Goal: Use online tool/utility: Utilize a website feature to perform a specific function

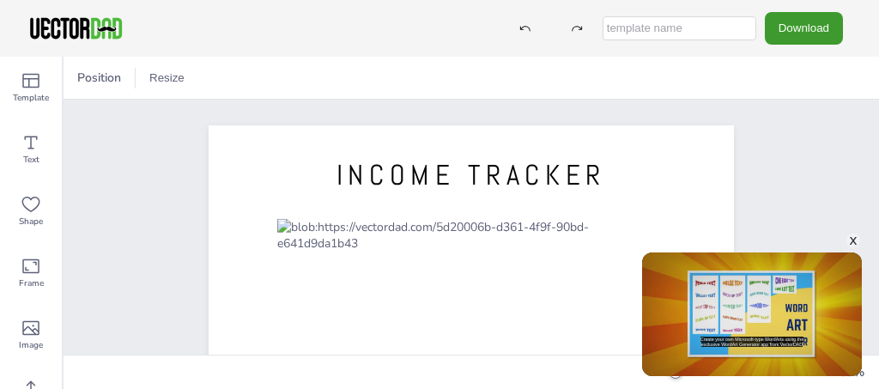
scroll to position [110, 0]
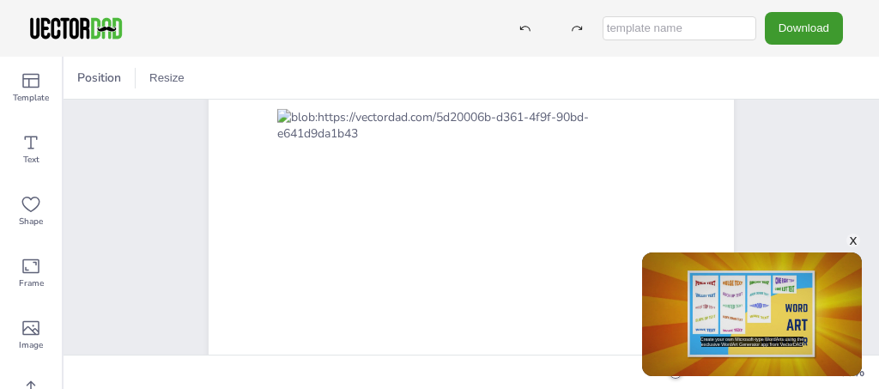
click at [853, 241] on div "x" at bounding box center [853, 240] width 14 height 14
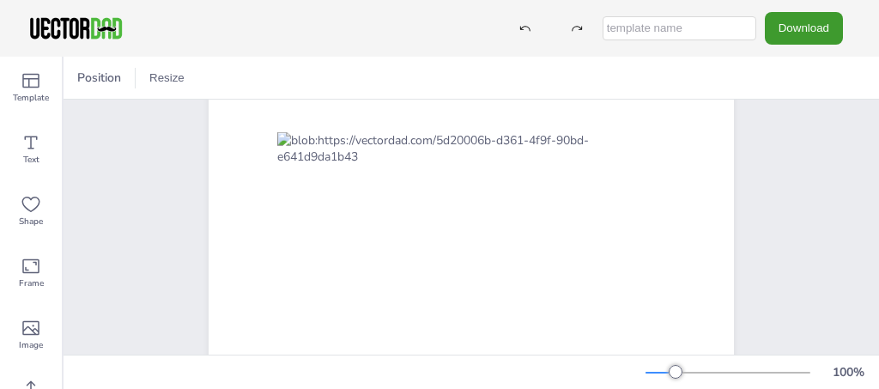
scroll to position [104, 0]
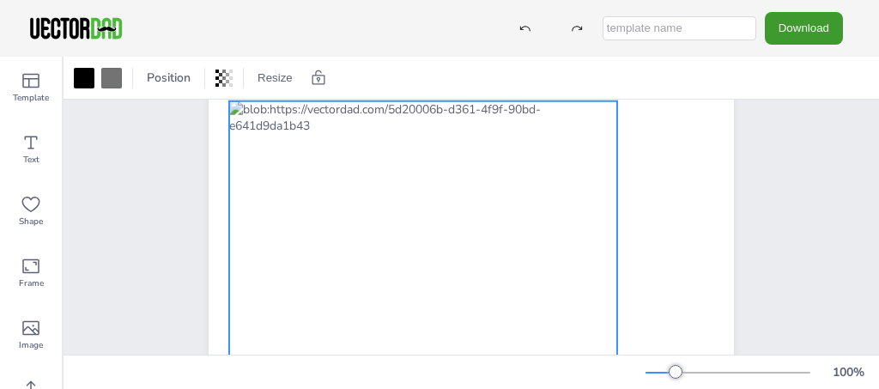
drag, startPoint x: 280, startPoint y: 140, endPoint x: 234, endPoint y: 126, distance: 47.5
click at [234, 126] on div at bounding box center [423, 369] width 388 height 536
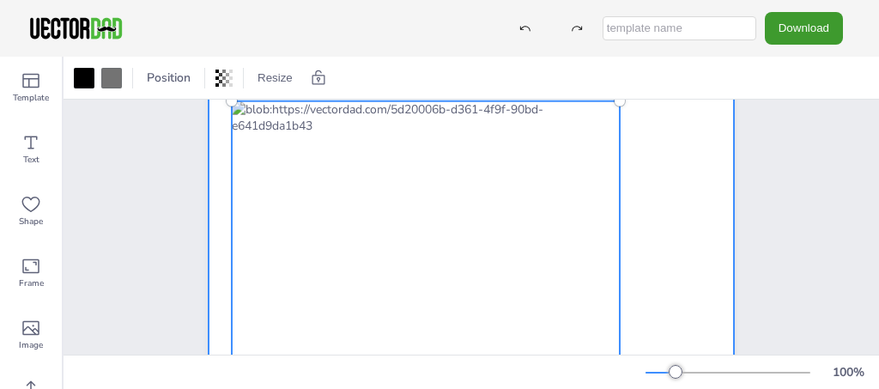
click at [619, 221] on div at bounding box center [470, 360] width 525 height 679
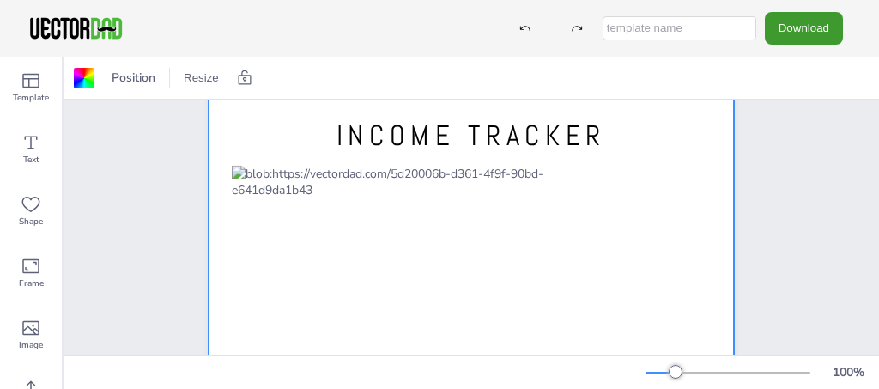
scroll to position [41, 0]
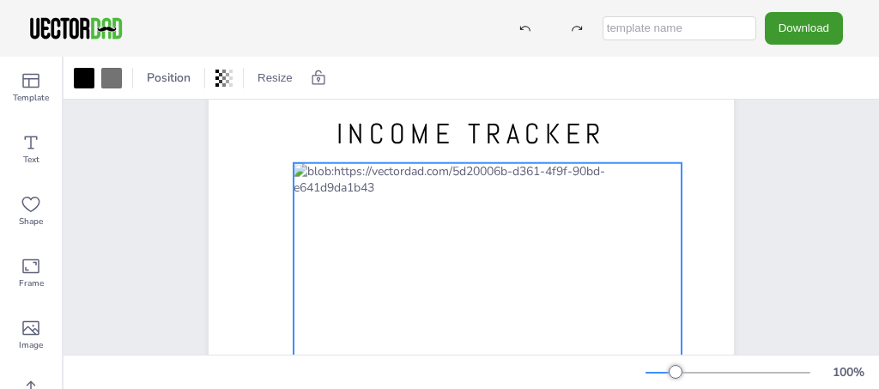
drag, startPoint x: 612, startPoint y: 257, endPoint x: 663, endPoint y: 251, distance: 51.8
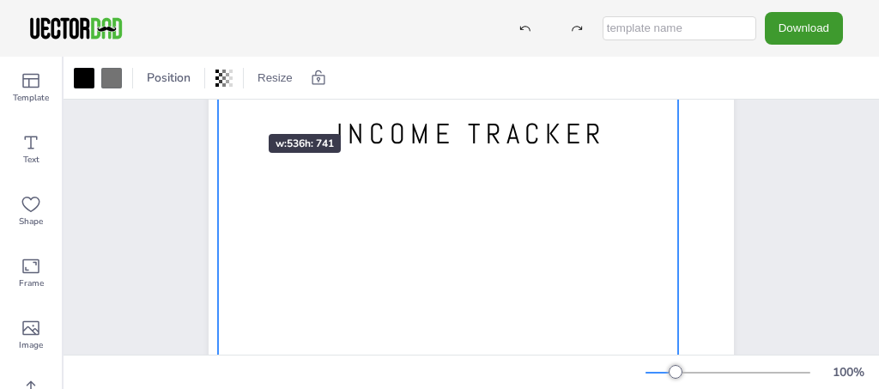
drag, startPoint x: 289, startPoint y: 161, endPoint x: 219, endPoint y: 108, distance: 88.2
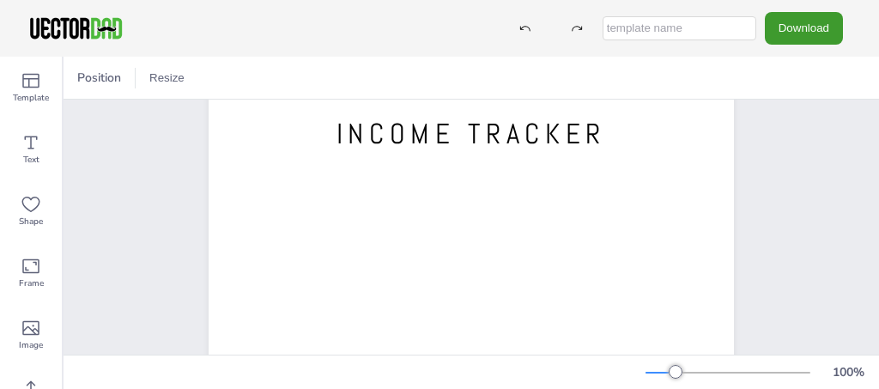
scroll to position [0, 0]
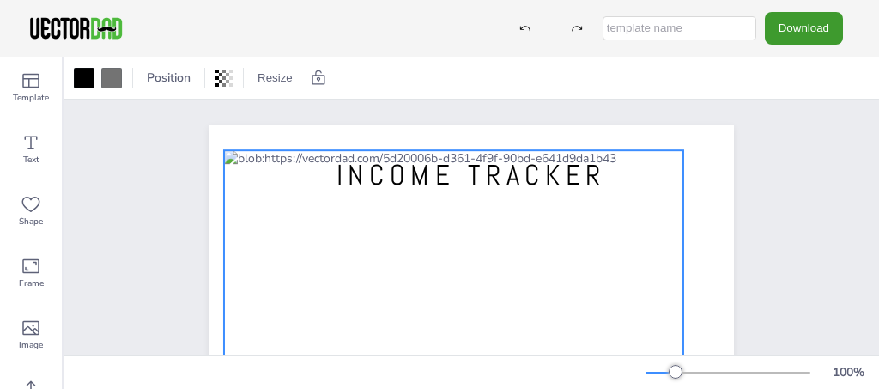
drag, startPoint x: 281, startPoint y: 236, endPoint x: 286, endPoint y: 284, distance: 48.3
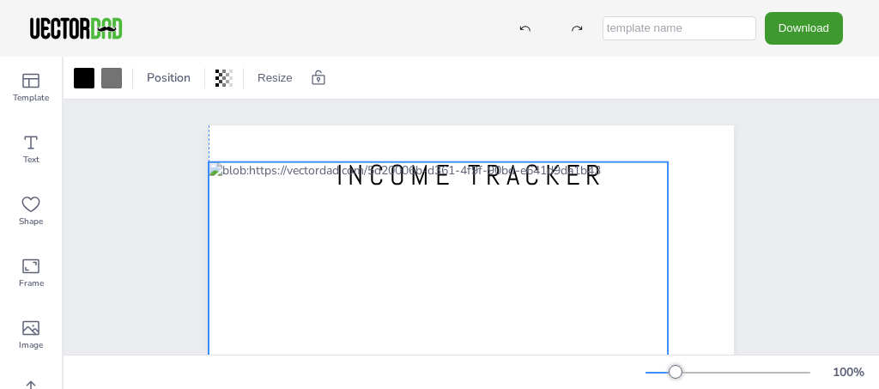
drag, startPoint x: 275, startPoint y: 237, endPoint x: 266, endPoint y: 241, distance: 9.6
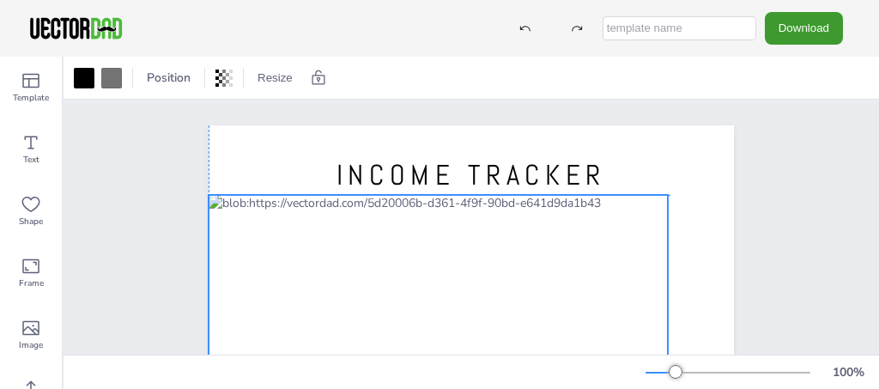
drag, startPoint x: 594, startPoint y: 283, endPoint x: 590, endPoint y: 309, distance: 26.0
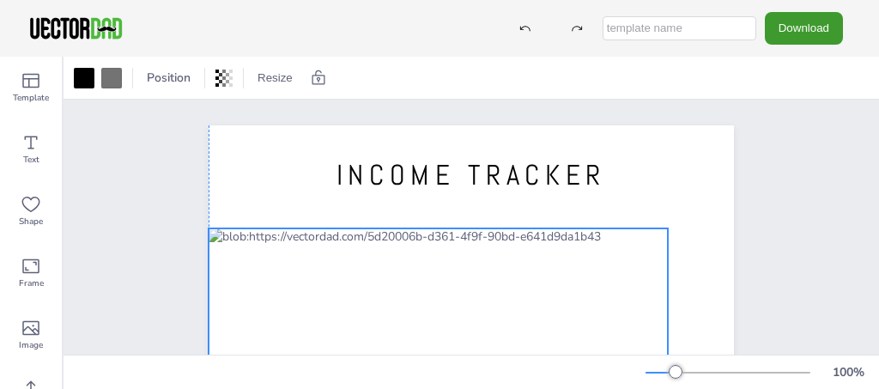
drag, startPoint x: 590, startPoint y: 309, endPoint x: 592, endPoint y: 342, distance: 33.5
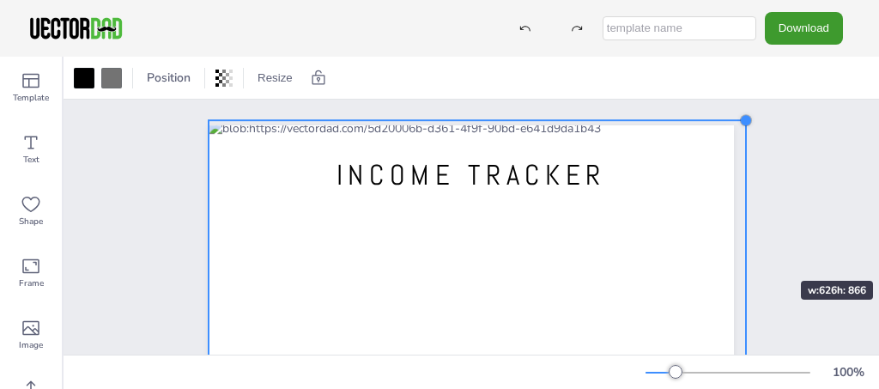
drag, startPoint x: 671, startPoint y: 231, endPoint x: 750, endPoint y: 252, distance: 81.8
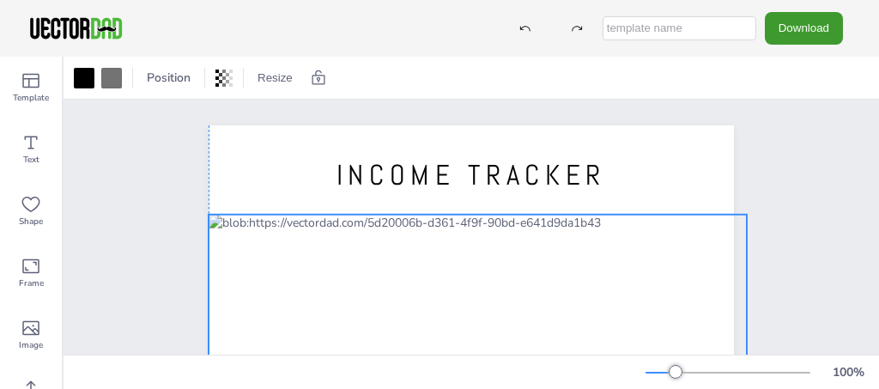
drag, startPoint x: 685, startPoint y: 237, endPoint x: 685, endPoint y: 332, distance: 95.2
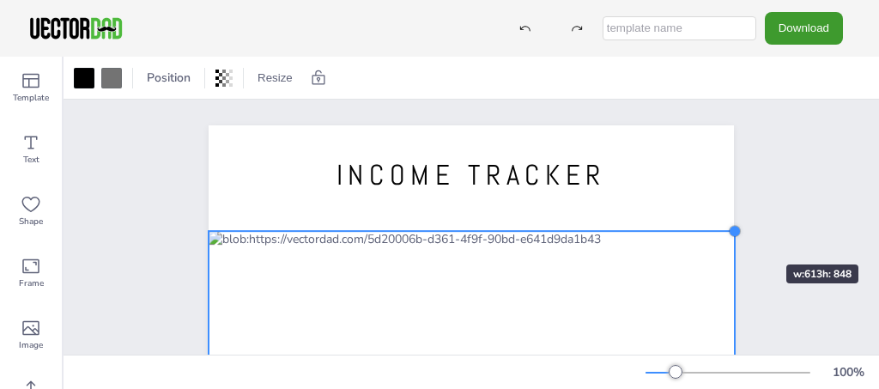
drag, startPoint x: 746, startPoint y: 212, endPoint x: 734, endPoint y: 233, distance: 24.6
click at [734, 233] on div at bounding box center [735, 231] width 14 height 14
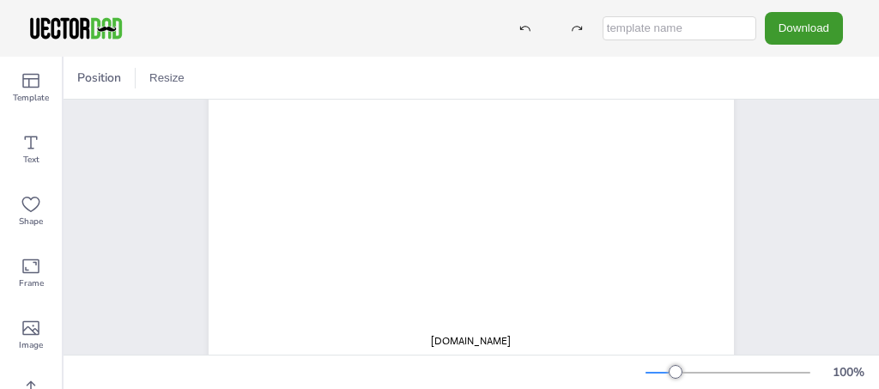
scroll to position [475, 0]
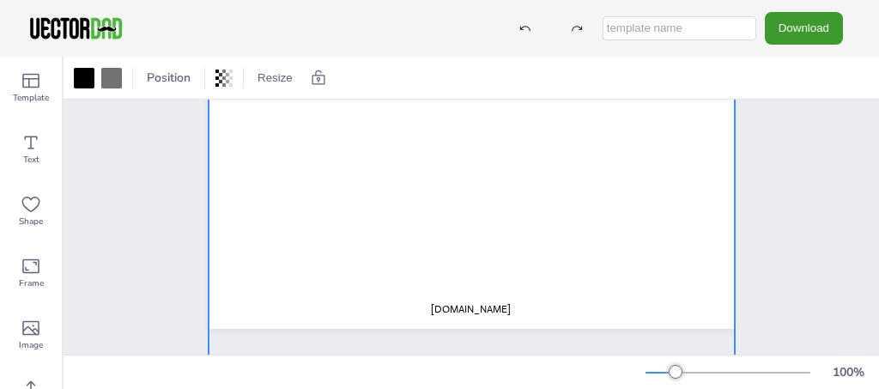
click at [475, 311] on div at bounding box center [471, 119] width 526 height 728
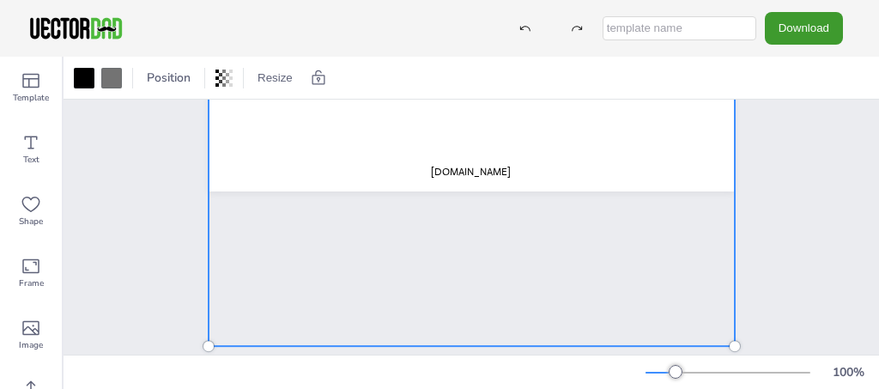
scroll to position [613, 0]
click at [813, 33] on button "Download" at bounding box center [803, 28] width 78 height 32
click at [819, 294] on div "[DOMAIN_NAME] INCOME TRACKER" at bounding box center [470, 227] width 815 height 255
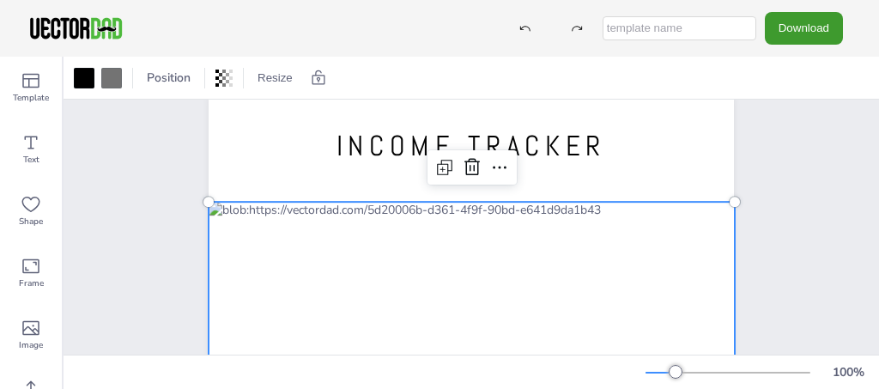
scroll to position [0, 0]
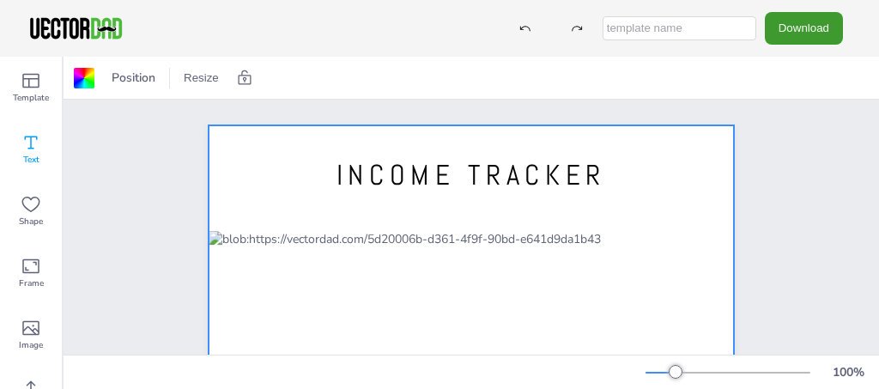
click at [22, 141] on icon at bounding box center [31, 142] width 21 height 21
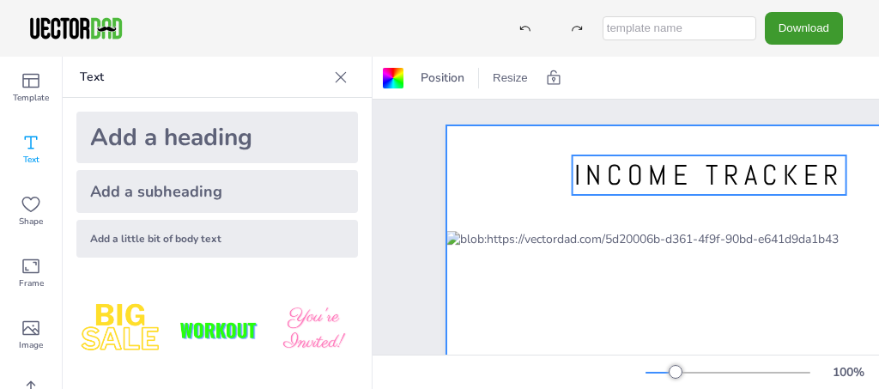
click at [673, 163] on span "INCOME TRACKER" at bounding box center [708, 175] width 269 height 36
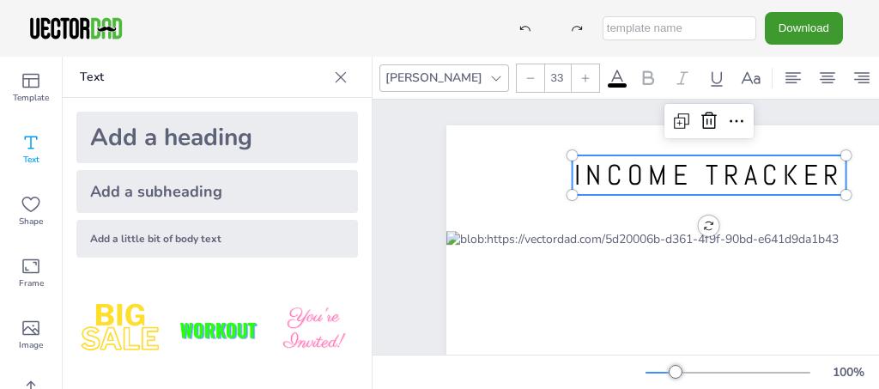
click at [723, 166] on span "INCOME TRACKER" at bounding box center [708, 175] width 269 height 36
click at [724, 166] on span "INCOME TRACKER" at bounding box center [708, 175] width 269 height 36
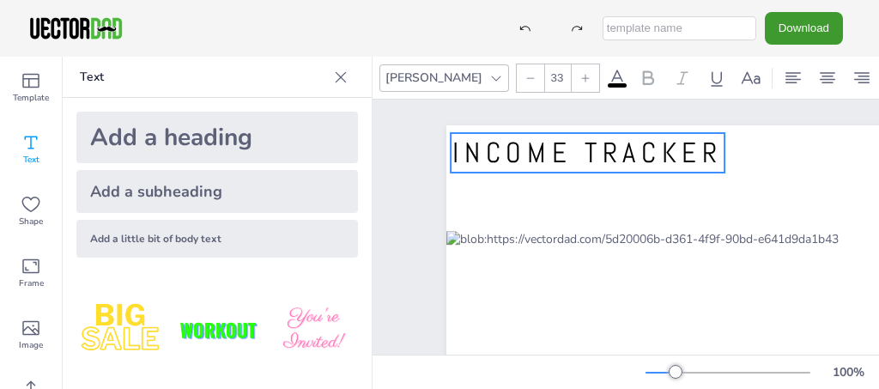
drag, startPoint x: 724, startPoint y: 166, endPoint x: 601, endPoint y: 146, distance: 125.1
click at [601, 144] on span "INCOME TRACKER" at bounding box center [586, 153] width 269 height 36
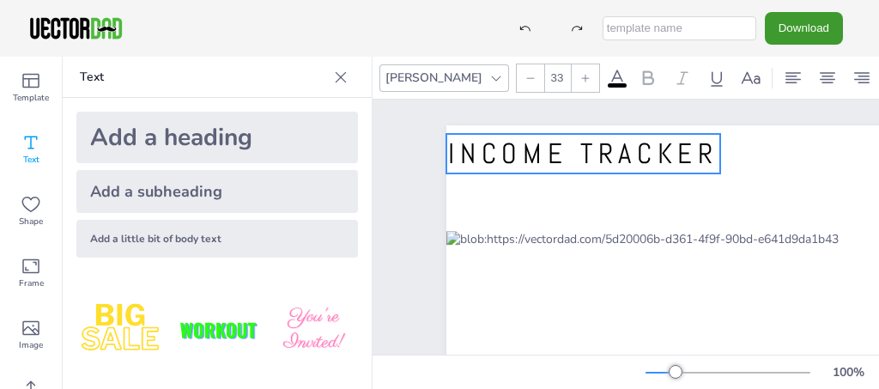
click at [613, 148] on span "INCOME TRACKER" at bounding box center [582, 154] width 269 height 36
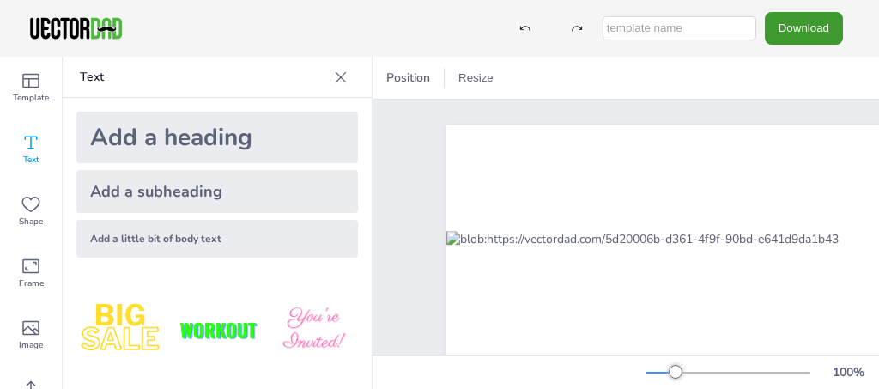
click at [32, 154] on span "Text" at bounding box center [31, 160] width 16 height 14
click at [116, 142] on div "Add a heading" at bounding box center [216, 137] width 281 height 51
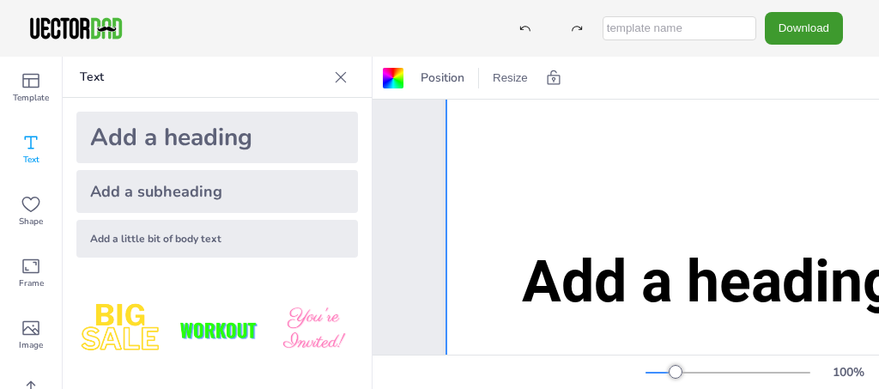
scroll to position [184, 0]
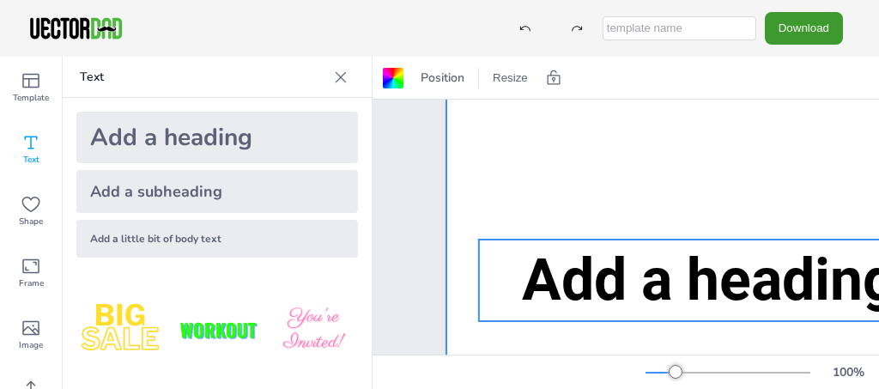
click at [608, 301] on span "Add a heading" at bounding box center [709, 279] width 374 height 69
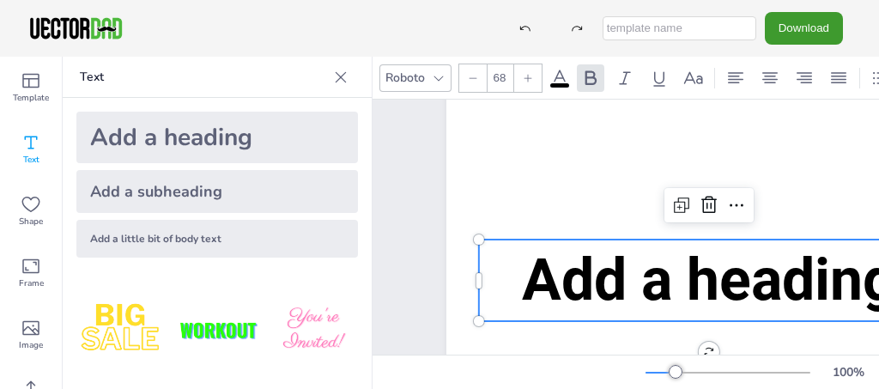
click at [596, 242] on p "Add a heading" at bounding box center [709, 280] width 460 height 82
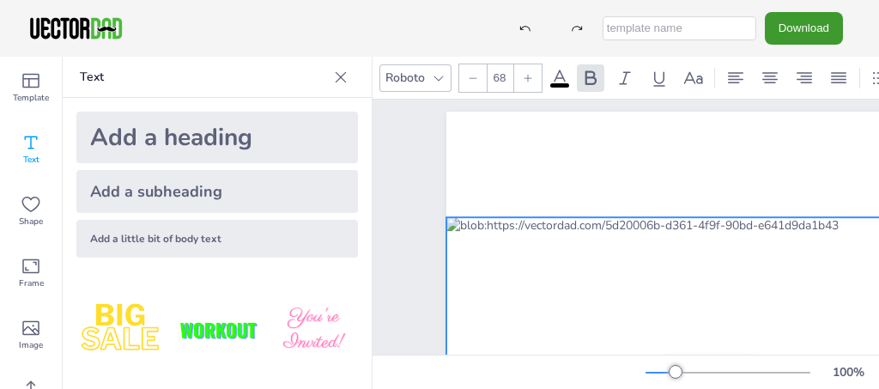
scroll to position [2, 0]
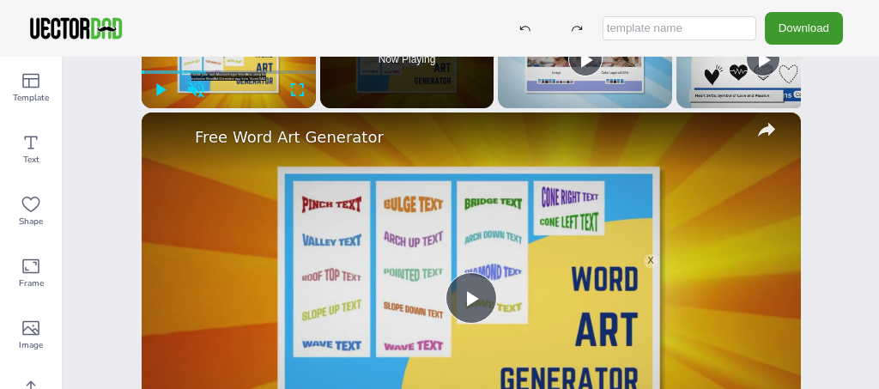
scroll to position [150, 0]
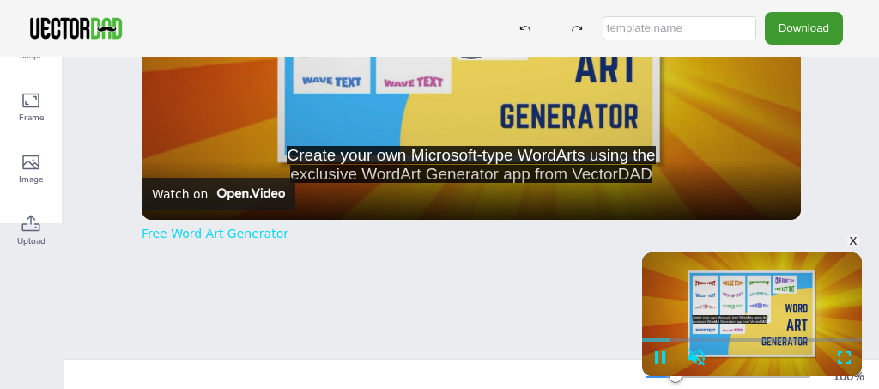
scroll to position [170, 0]
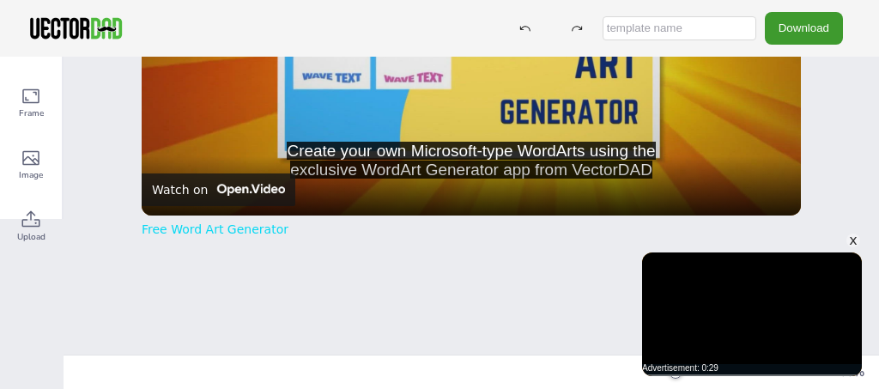
click at [857, 242] on div "x" at bounding box center [853, 240] width 14 height 14
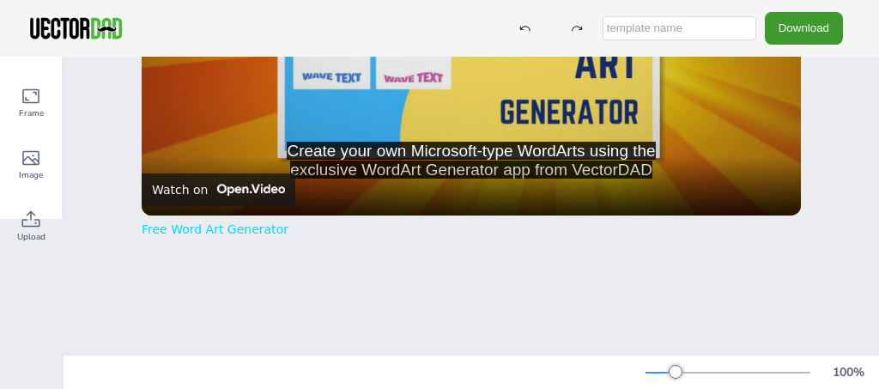
drag, startPoint x: 673, startPoint y: 363, endPoint x: 788, endPoint y: 366, distance: 115.0
click at [789, 368] on div "100 %" at bounding box center [758, 372] width 227 height 27
click at [747, 366] on div at bounding box center [727, 373] width 165 height 14
drag, startPoint x: 746, startPoint y: 366, endPoint x: 545, endPoint y: 373, distance: 201.7
click at [547, 374] on div "10 %" at bounding box center [470, 372] width 815 height 27
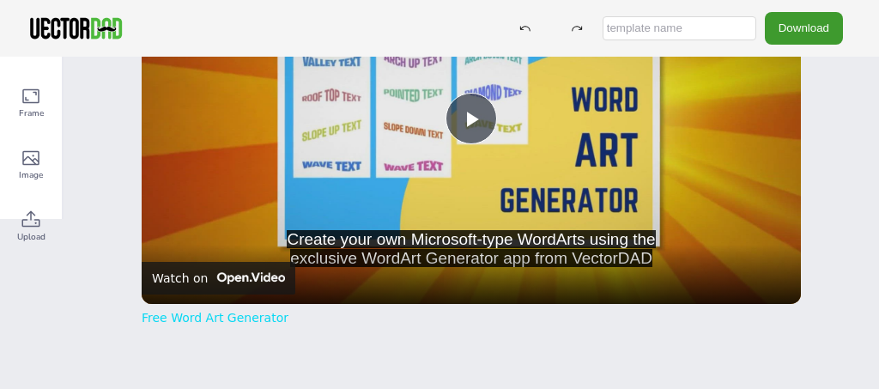
scroll to position [0, 0]
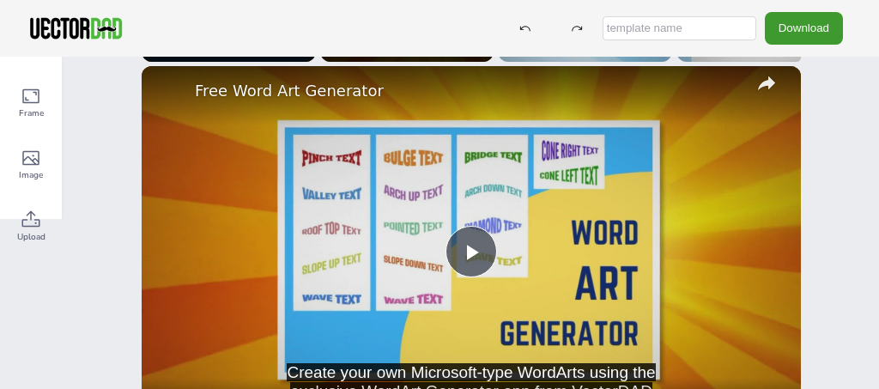
drag, startPoint x: 769, startPoint y: 97, endPoint x: 813, endPoint y: 112, distance: 46.4
click at [813, 114] on div "Position Resize vectordad.com INCOME TRACKER x Please enable JavaScript Create …" at bounding box center [470, 138] width 815 height 502
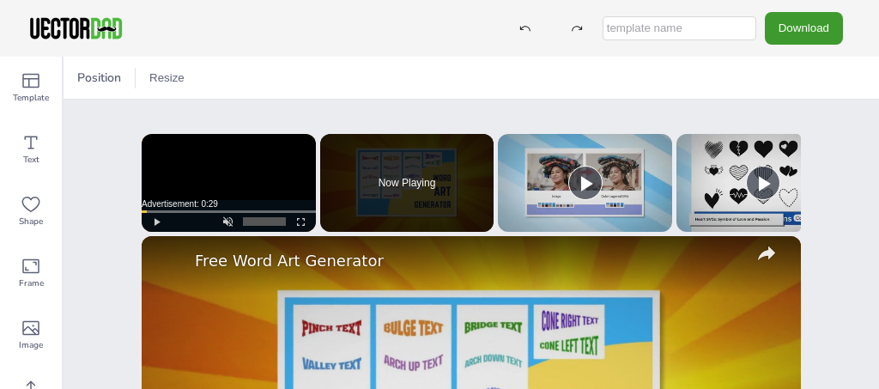
click at [723, 21] on input "text" at bounding box center [679, 28] width 154 height 24
type input "income"
click at [168, 60] on div "Position Resize" at bounding box center [470, 78] width 815 height 42
click at [176, 70] on button "Resize" at bounding box center [166, 77] width 49 height 27
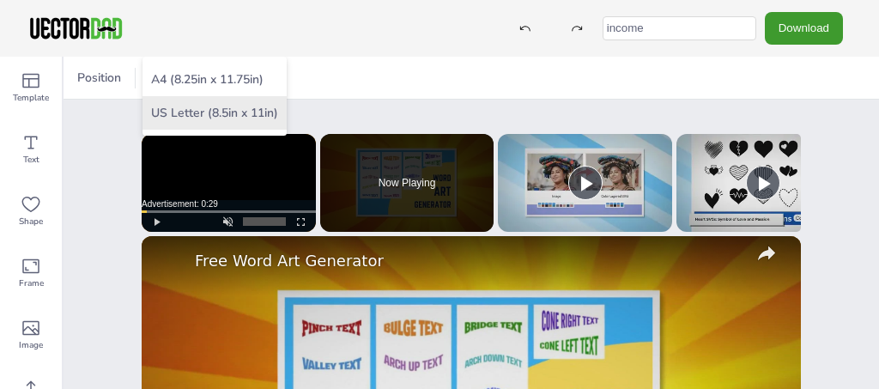
click at [269, 113] on li "US Letter (8.5in x 11in)" at bounding box center [214, 112] width 144 height 33
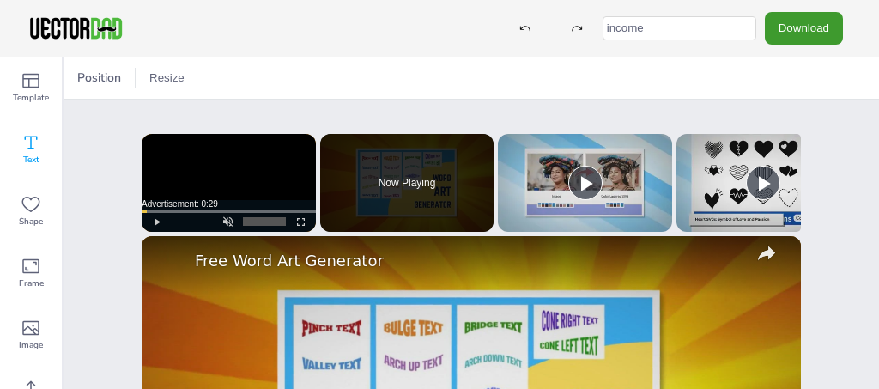
click at [29, 160] on span "Text" at bounding box center [31, 160] width 16 height 14
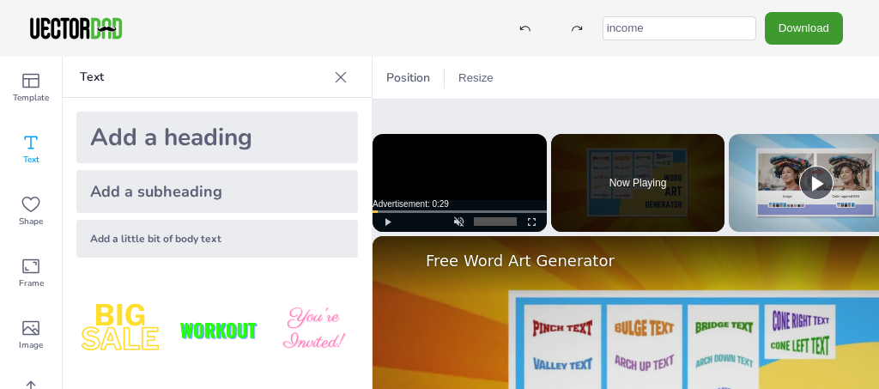
click at [183, 117] on div "Add a heading" at bounding box center [216, 137] width 281 height 51
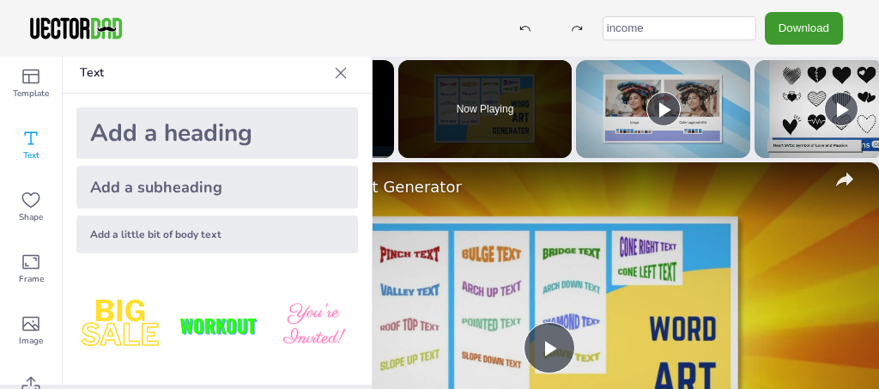
scroll to position [73, 153]
